Goal: Task Accomplishment & Management: Use online tool/utility

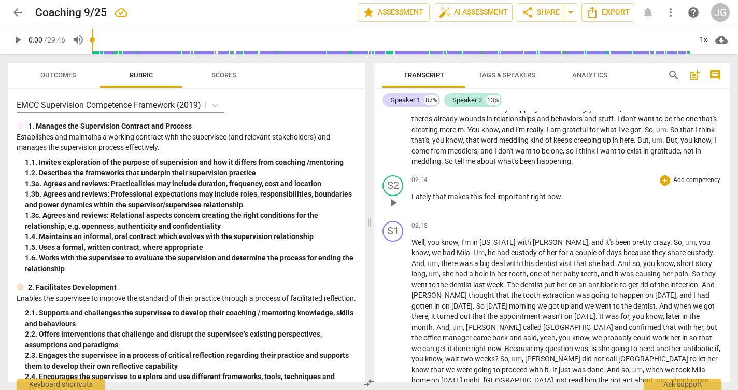
scroll to position [446, 0]
drag, startPoint x: 446, startPoint y: 168, endPoint x: 583, endPoint y: 170, distance: 136.4
click at [583, 167] on p "So I want to feel grateful for the people I have in my life and know that I'm a…" at bounding box center [567, 130] width 310 height 75
click at [412, 201] on span "Lately" at bounding box center [422, 197] width 21 height 8
paste p
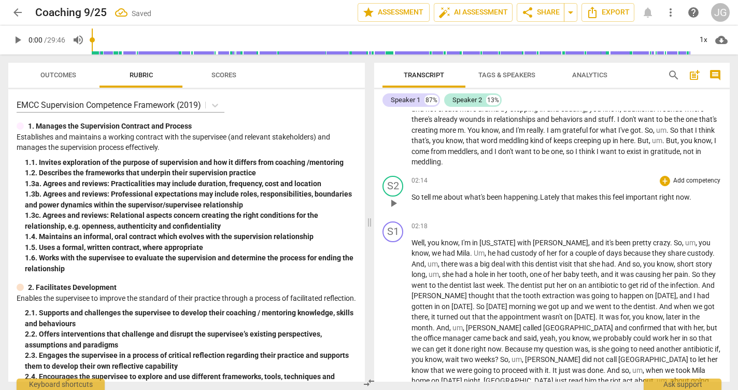
click at [695, 203] on p "So tell me about what's been happening.Lately that makes this feel important ri…" at bounding box center [567, 197] width 310 height 11
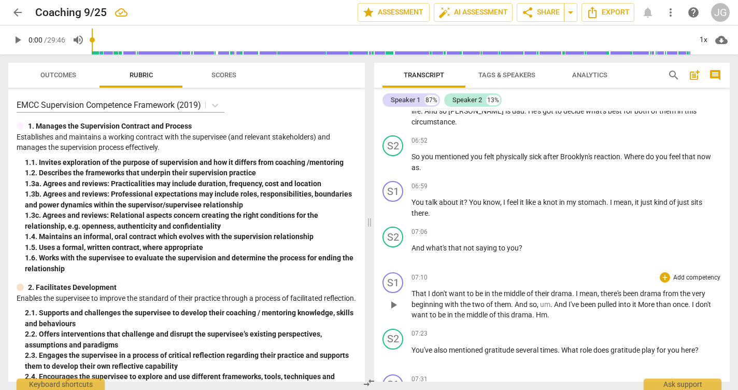
scroll to position [1289, 0]
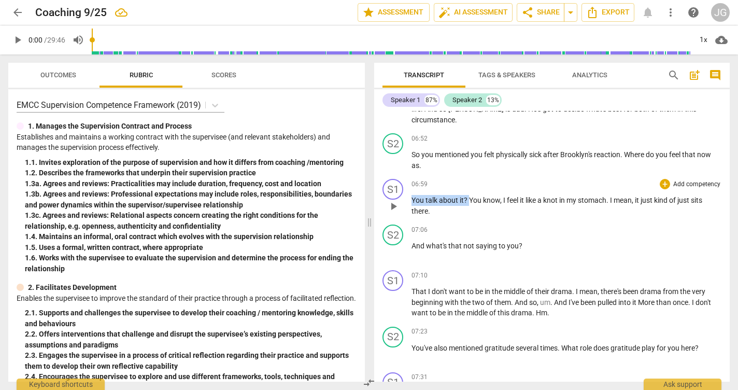
drag, startPoint x: 413, startPoint y: 162, endPoint x: 468, endPoint y: 160, distance: 55.5
click at [469, 195] on p "You talk about it ? You know , I feel it like a knot in my stomach . I mean , i…" at bounding box center [567, 205] width 310 height 21
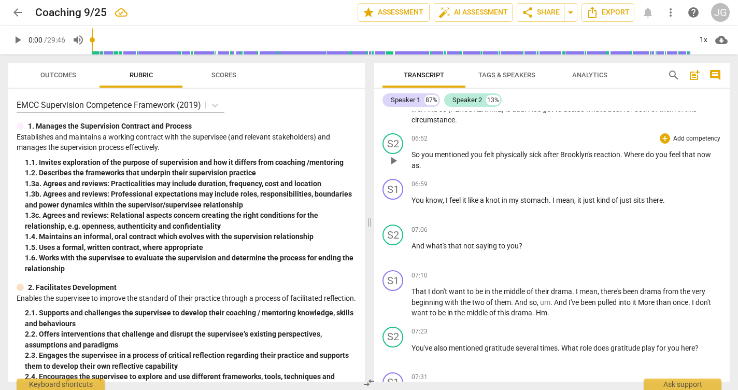
click at [424, 149] on p "So you mentioned you felt physically sick after Brooklyn's reaction . Where do …" at bounding box center [567, 159] width 310 height 21
click at [424, 150] on span "as You talk about it?" at bounding box center [566, 159] width 309 height 19
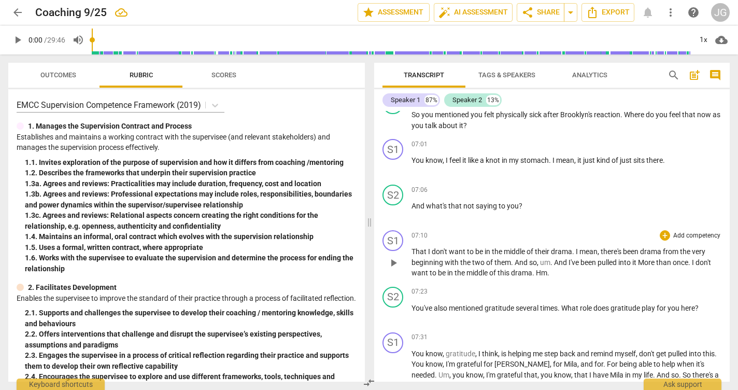
scroll to position [1315, 0]
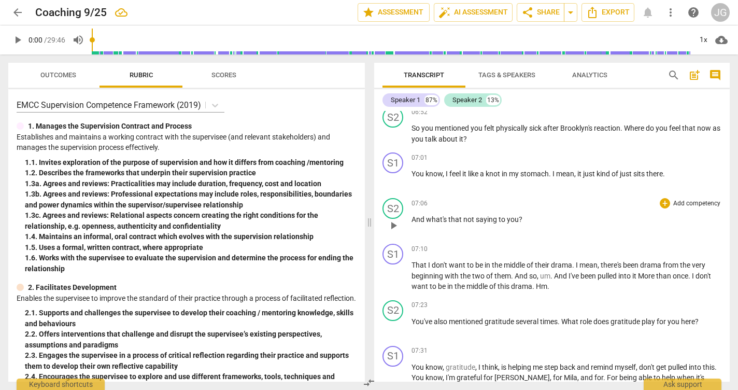
click at [476, 215] on span "saying" at bounding box center [487, 219] width 23 height 8
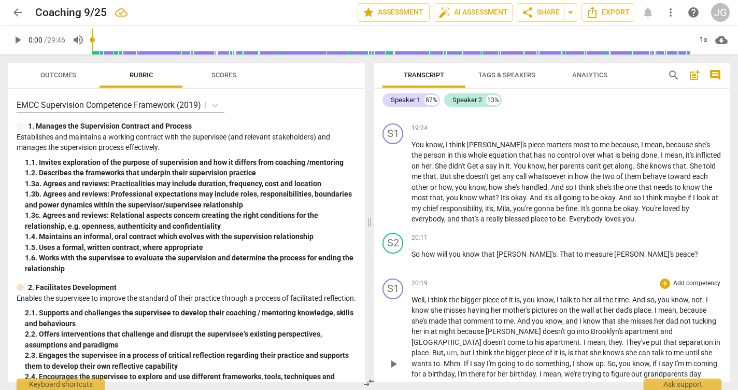
scroll to position [3424, 0]
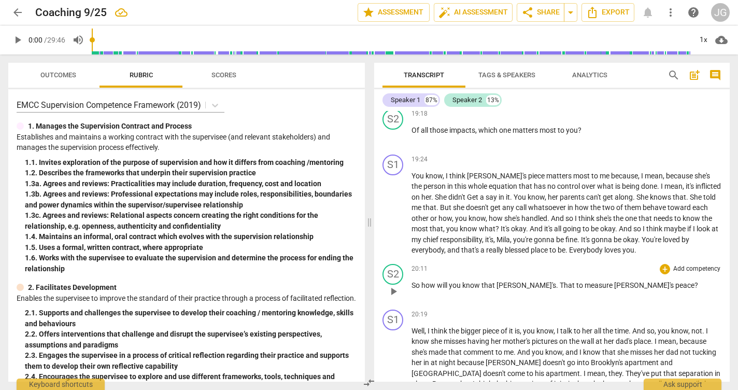
click at [576, 281] on span "to" at bounding box center [580, 285] width 8 height 8
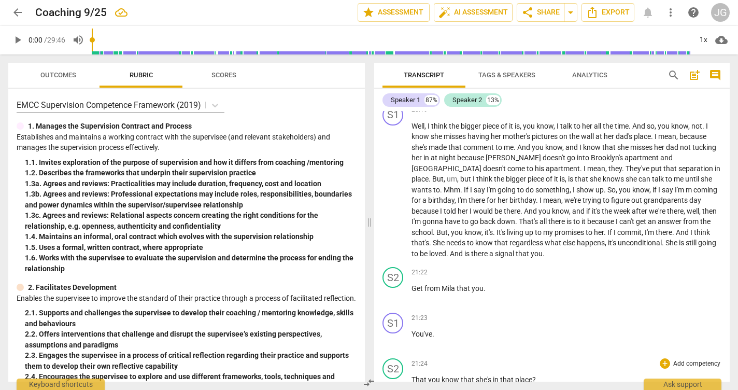
scroll to position [3625, 0]
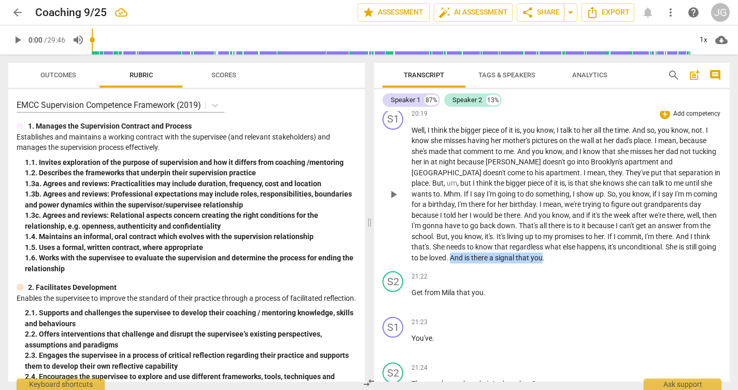
drag, startPoint x: 433, startPoint y: 186, endPoint x: 526, endPoint y: 189, distance: 92.9
click at [526, 189] on p "Well , I think the bigger piece of it is , you know , I talk to her all the tim…" at bounding box center [567, 194] width 310 height 138
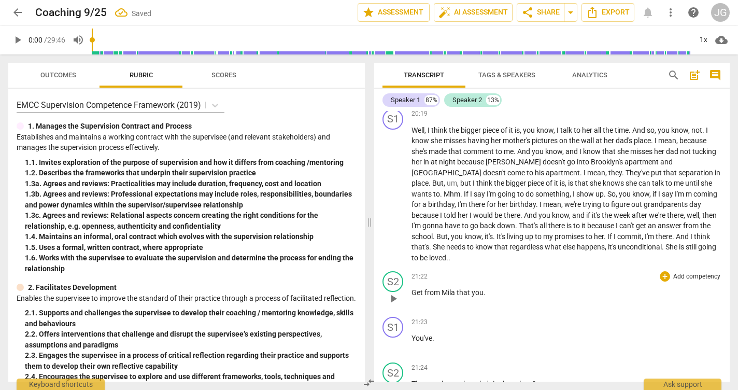
click at [412, 288] on span "Get" at bounding box center [418, 292] width 13 height 8
paste p
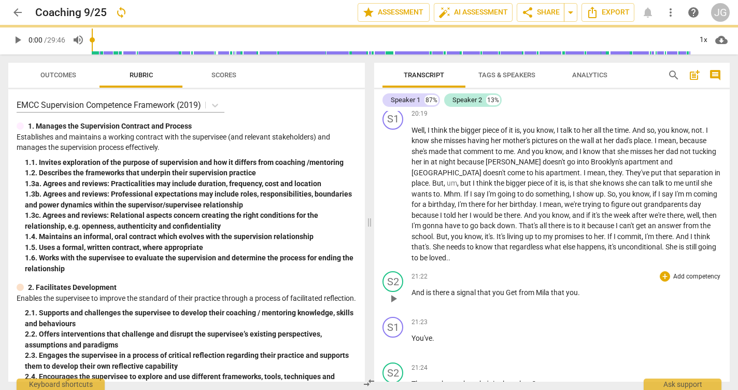
click at [510, 288] on span "And is there a signal that you Get" at bounding box center [465, 292] width 107 height 8
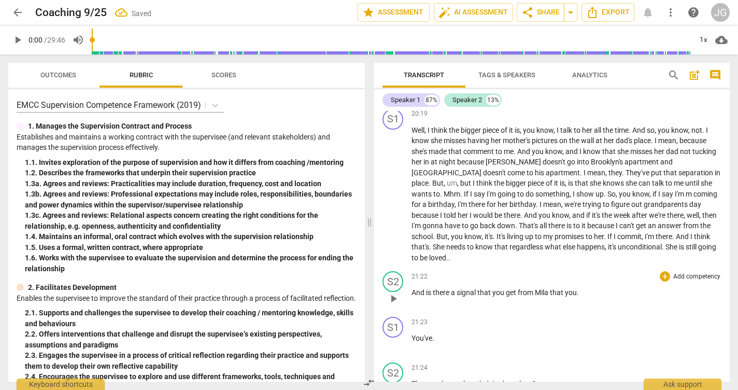
click at [583, 287] on p "And is there a signal that you get from [GEOGRAPHIC_DATA] that you ." at bounding box center [567, 292] width 310 height 11
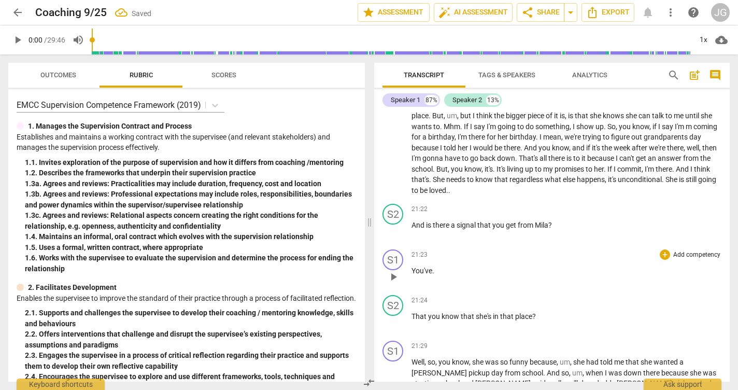
scroll to position [3694, 0]
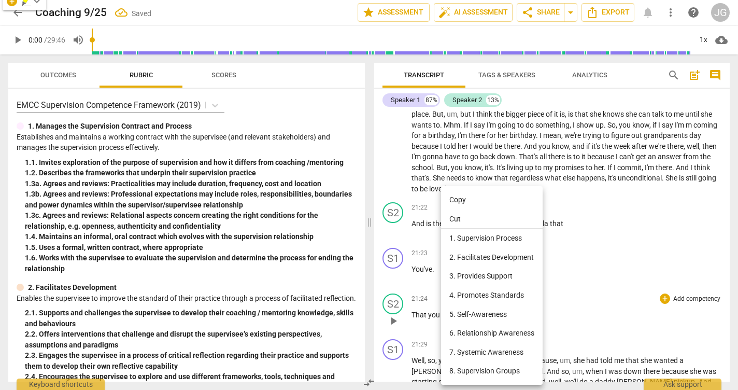
drag, startPoint x: 430, startPoint y: 244, endPoint x: 470, endPoint y: 243, distance: 39.9
click at [415, 254] on div at bounding box center [369, 195] width 738 height 390
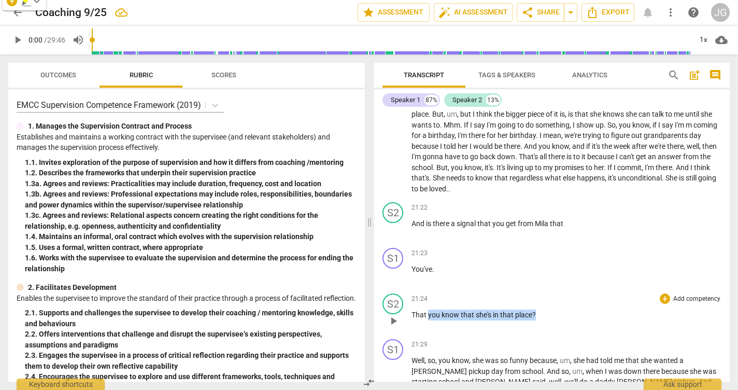
drag, startPoint x: 427, startPoint y: 245, endPoint x: 546, endPoint y: 240, distance: 119.4
click at [546, 310] on p "That you know that she's in that place ?" at bounding box center [567, 315] width 310 height 11
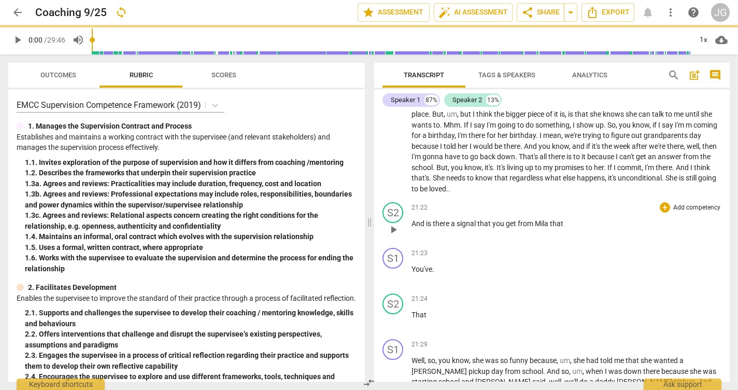
click at [570, 218] on p "And is there a signal that you get from [GEOGRAPHIC_DATA] that" at bounding box center [567, 223] width 310 height 11
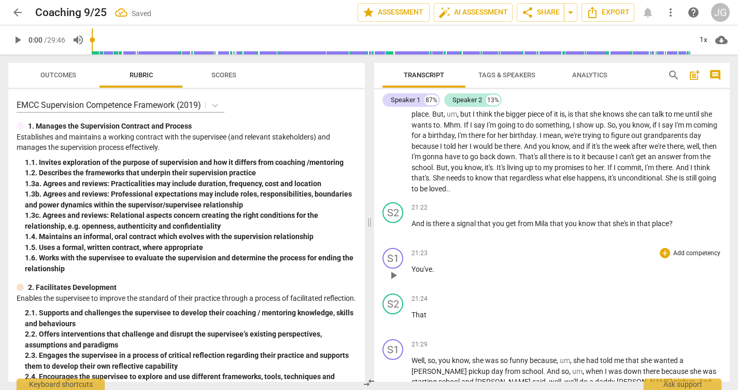
click at [434, 264] on p "You've ." at bounding box center [567, 269] width 310 height 11
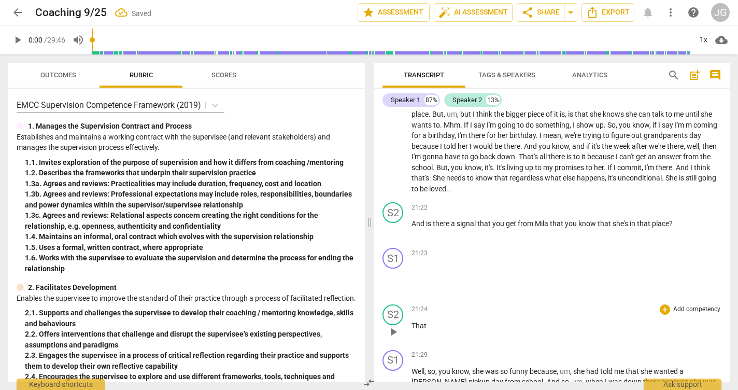
click at [429, 243] on div "S2 play_arrow pause 00:00 + Add competency keyboard_arrow_right Hi [PERSON_NAME…" at bounding box center [552, 246] width 356 height 271
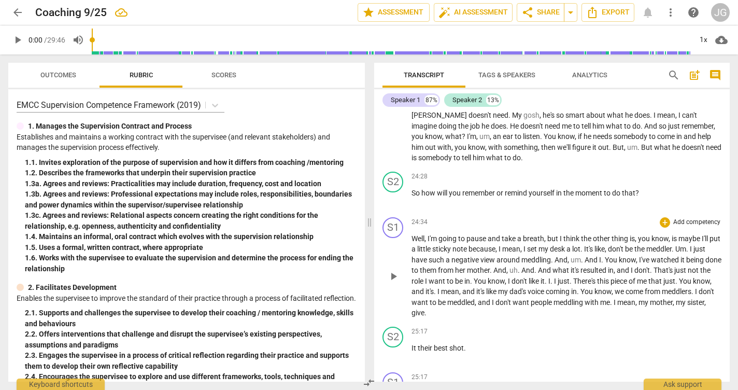
scroll to position [4286, 0]
click at [409, 346] on div "play_arrow pause" at bounding box center [398, 352] width 26 height 13
drag, startPoint x: 411, startPoint y: 240, endPoint x: 475, endPoint y: 246, distance: 64.6
click at [475, 321] on div "S2 play_arrow pause 25:17 + Add competency keyboard_arrow_right It their best s…" at bounding box center [552, 344] width 356 height 46
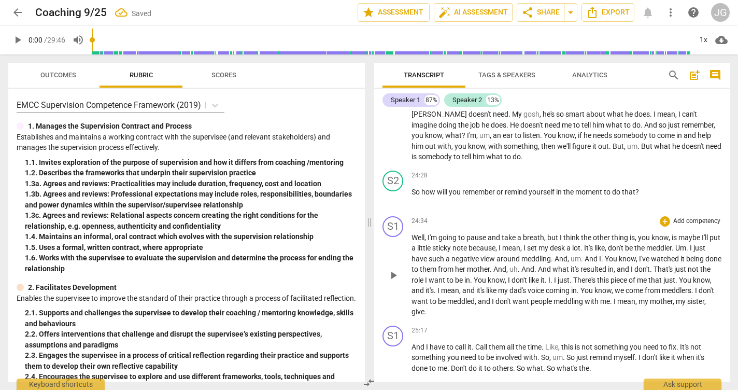
click at [488, 232] on p "Well , I'm going to pause and take a breath , but I think the other thing is , …" at bounding box center [567, 274] width 310 height 85
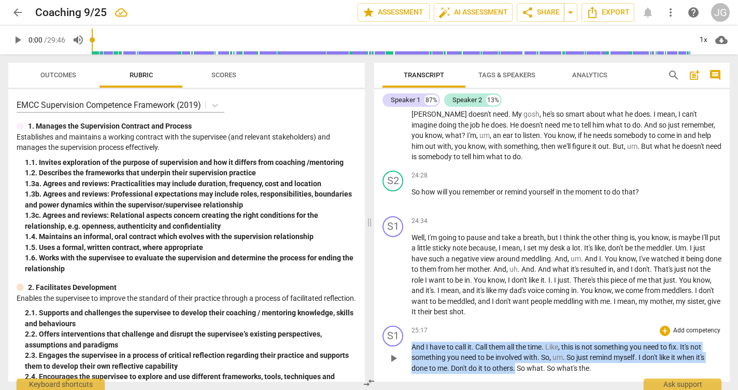
drag, startPoint x: 516, startPoint y: 265, endPoint x: 409, endPoint y: 246, distance: 108.4
click at [409, 321] on div "S1 play_arrow pause 25:17 + Add competency keyboard_arrow_right And I have to c…" at bounding box center [552, 349] width 356 height 57
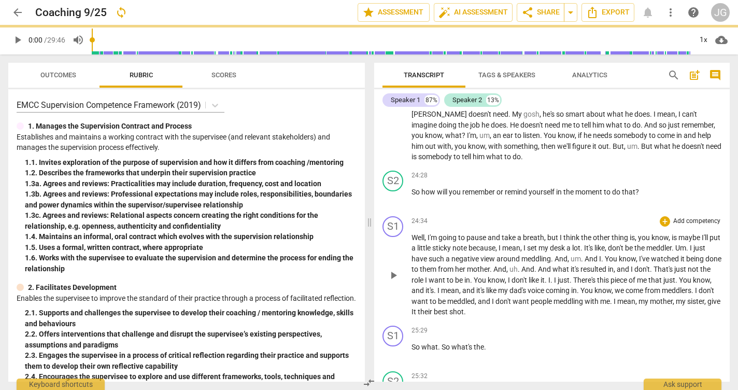
click at [543, 232] on p "Well , I'm going to pause and take a breath , but I think the other thing is , …" at bounding box center [567, 274] width 310 height 85
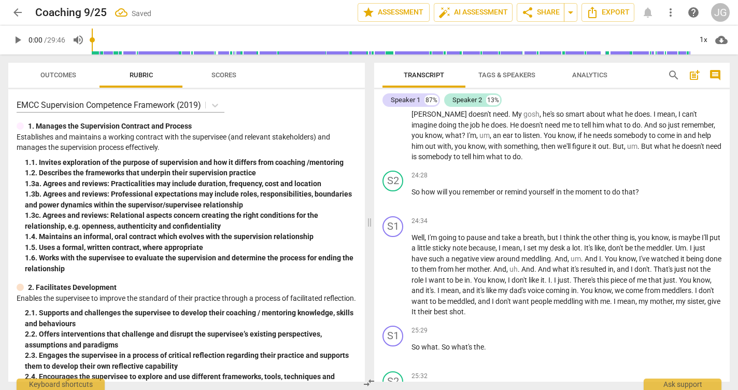
paste p
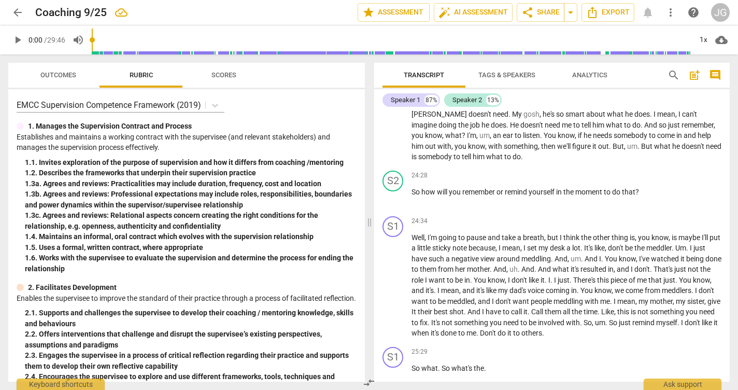
drag, startPoint x: 412, startPoint y: 310, endPoint x: 523, endPoint y: 322, distance: 111.6
click at [488, 363] on p "So what . So what's the ." at bounding box center [567, 368] width 310 height 11
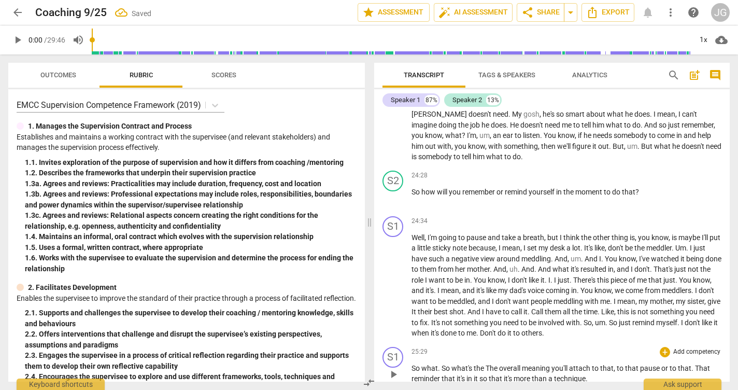
click at [490, 364] on span "the The overall meaning you'll attach to that, to that pause or to that. That r…" at bounding box center [561, 373] width 299 height 19
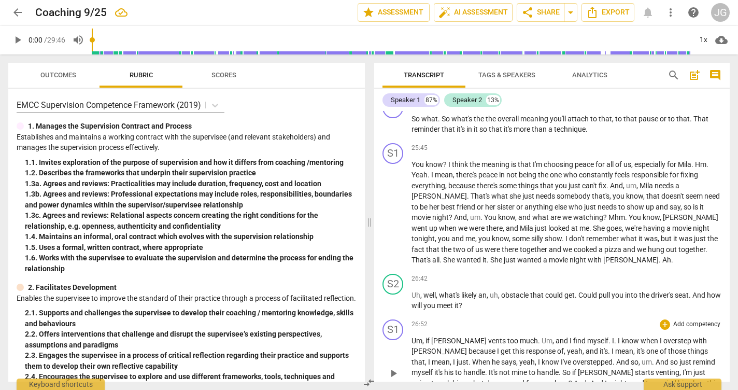
scroll to position [4538, 0]
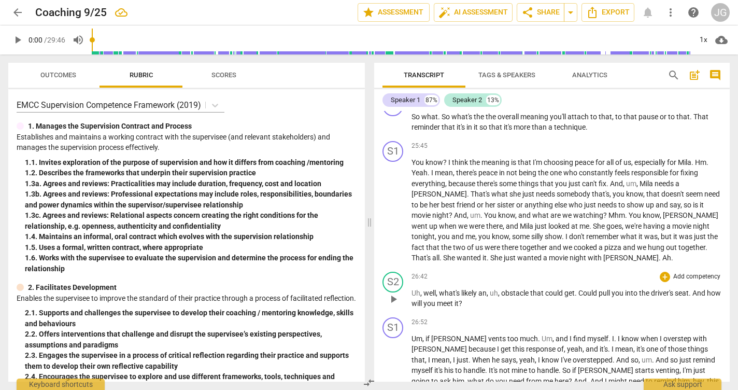
click at [502, 289] on span "obstacle" at bounding box center [515, 293] width 29 height 8
click at [579, 289] on span "Could" at bounding box center [568, 293] width 20 height 8
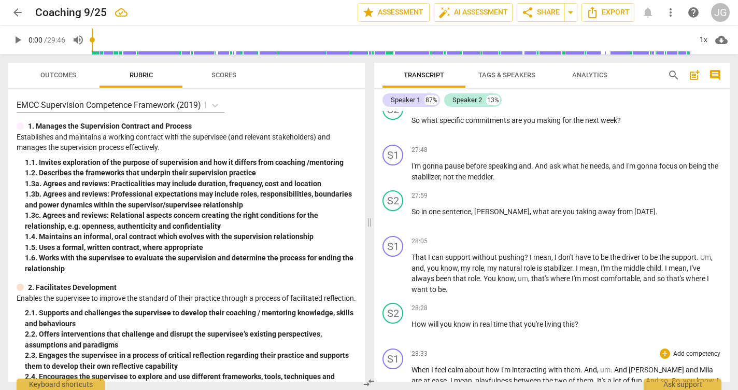
scroll to position [4855, 0]
click at [527, 252] on span "?" at bounding box center [527, 256] width 5 height 8
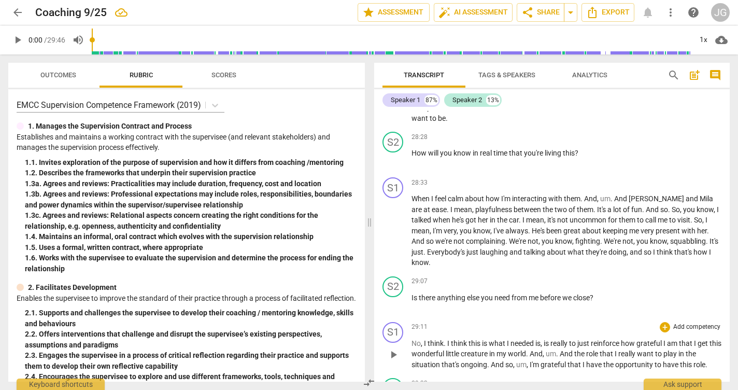
scroll to position [5025, 0]
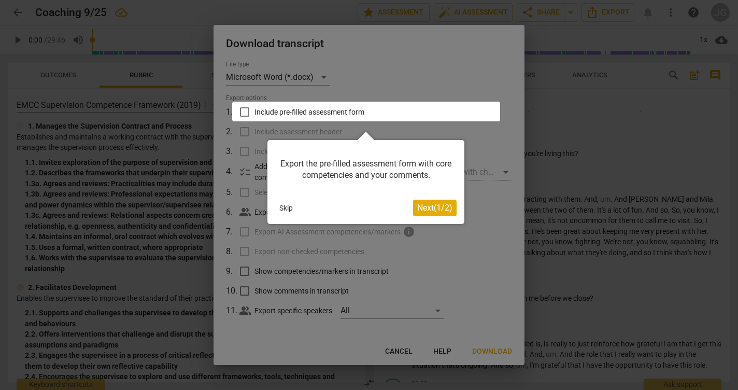
click at [428, 208] on span "Next ( 1 / 2 )" at bounding box center [434, 208] width 35 height 10
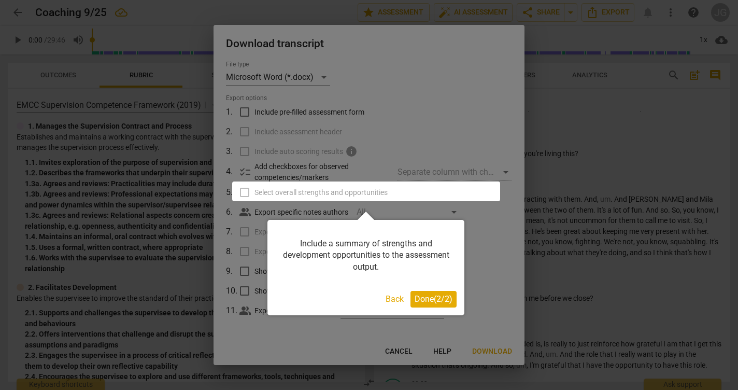
click at [419, 301] on span "Done ( 2 / 2 )" at bounding box center [434, 299] width 38 height 10
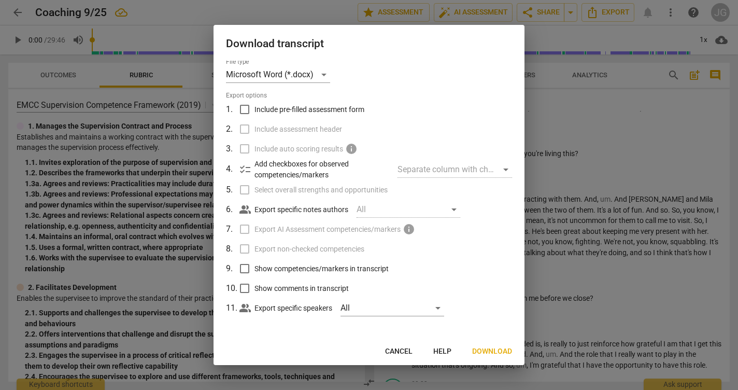
scroll to position [2, 0]
click at [495, 350] on span "Download" at bounding box center [492, 351] width 40 height 10
